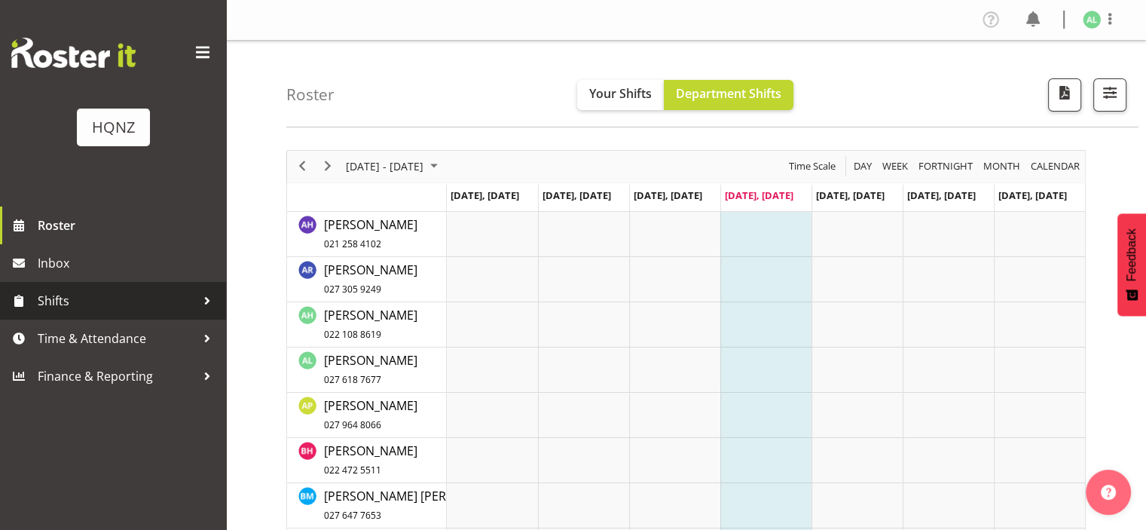
click at [64, 311] on span "Shifts" at bounding box center [117, 300] width 158 height 23
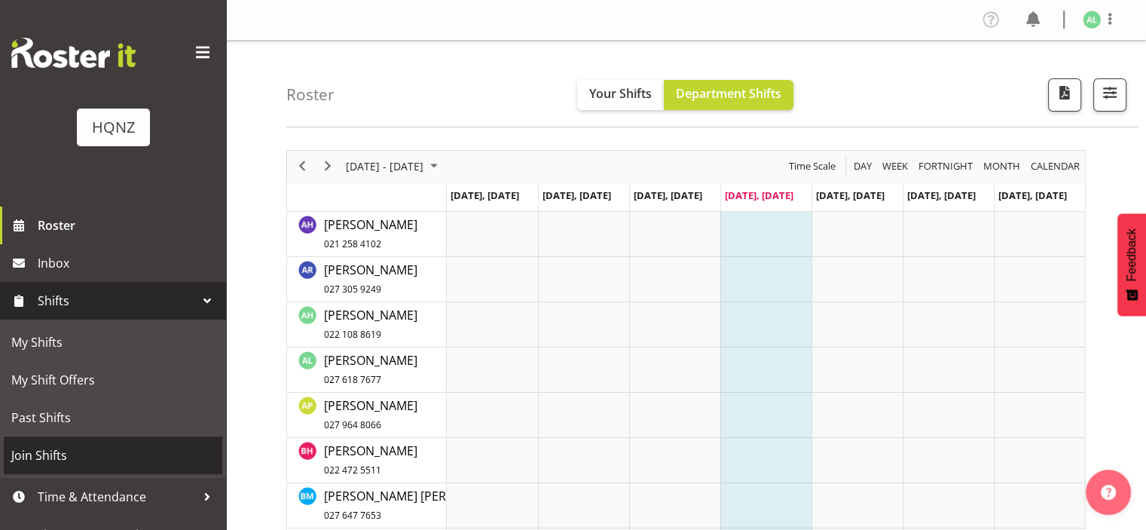
click at [102, 471] on link "Join Shifts" at bounding box center [113, 455] width 219 height 38
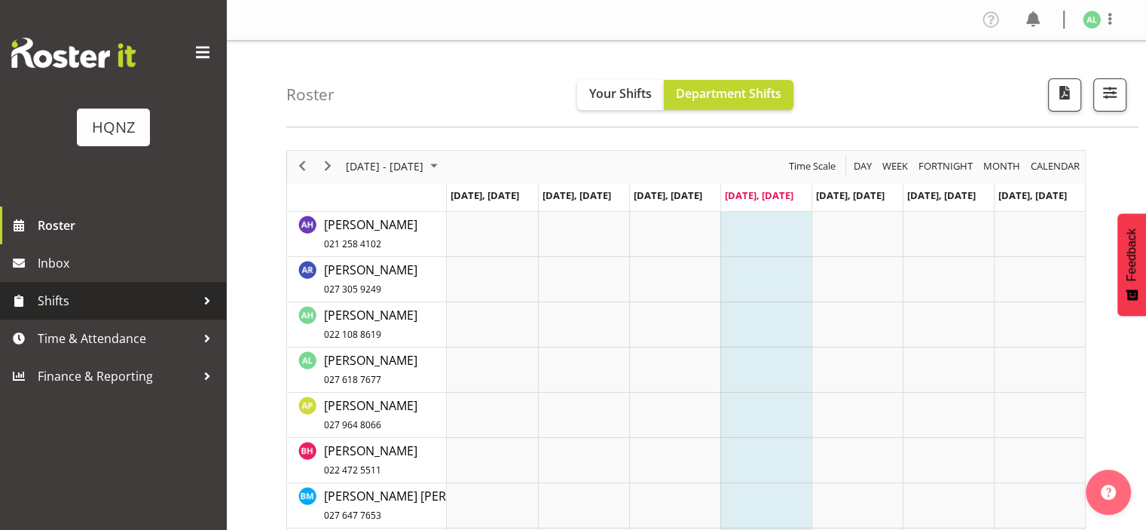
click at [62, 307] on span "Shifts" at bounding box center [117, 300] width 158 height 23
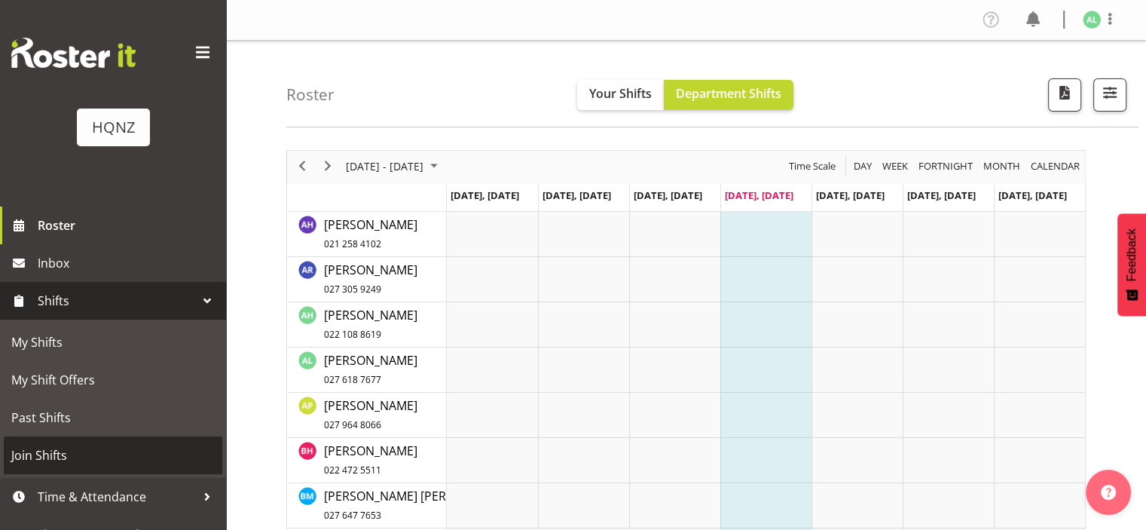
click at [50, 453] on span "Join Shifts" at bounding box center [113, 455] width 204 height 23
